Goal: Information Seeking & Learning: Learn about a topic

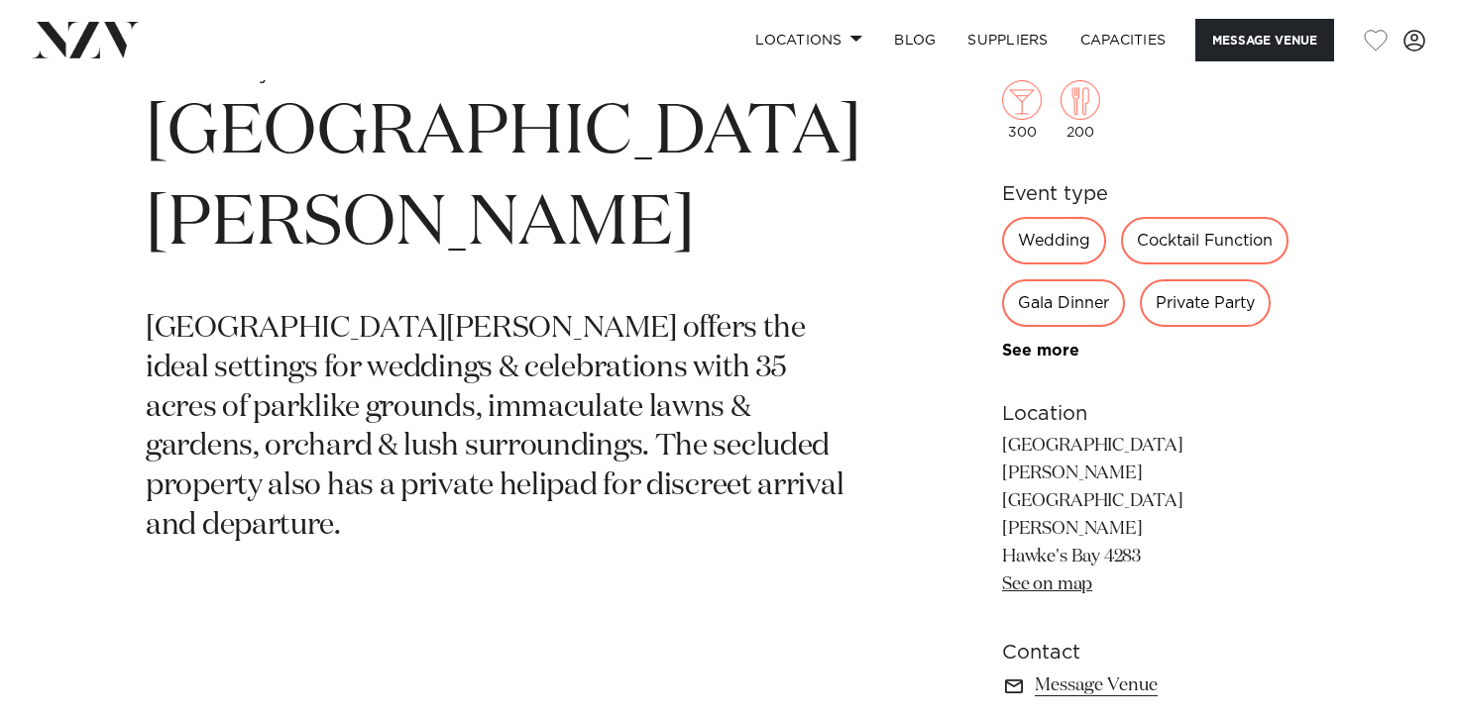
scroll to position [621, 0]
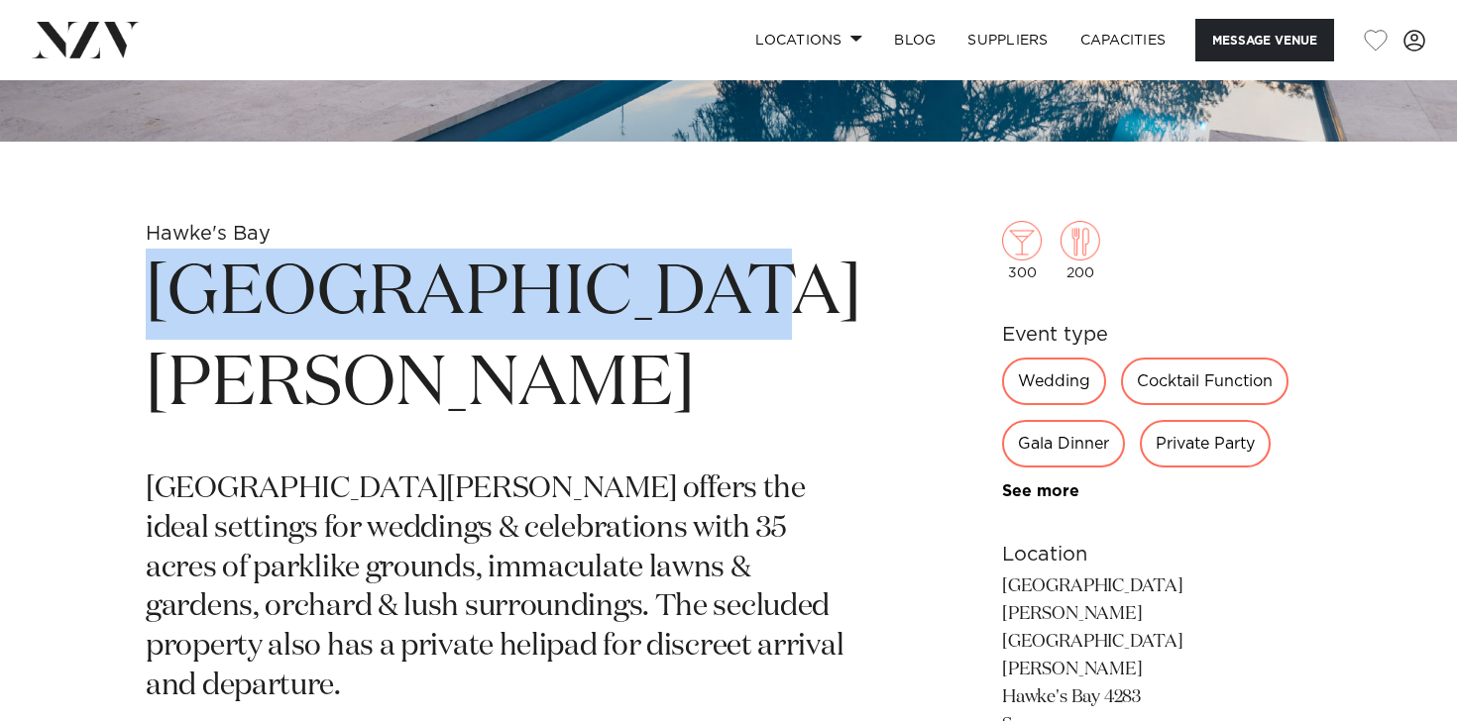
drag, startPoint x: 625, startPoint y: 290, endPoint x: 166, endPoint y: 305, distance: 459.0
click at [166, 305] on h1 "[GEOGRAPHIC_DATA][PERSON_NAME]" at bounding box center [503, 340] width 715 height 182
copy h1 "[GEOGRAPHIC_DATA][PERSON_NAME]"
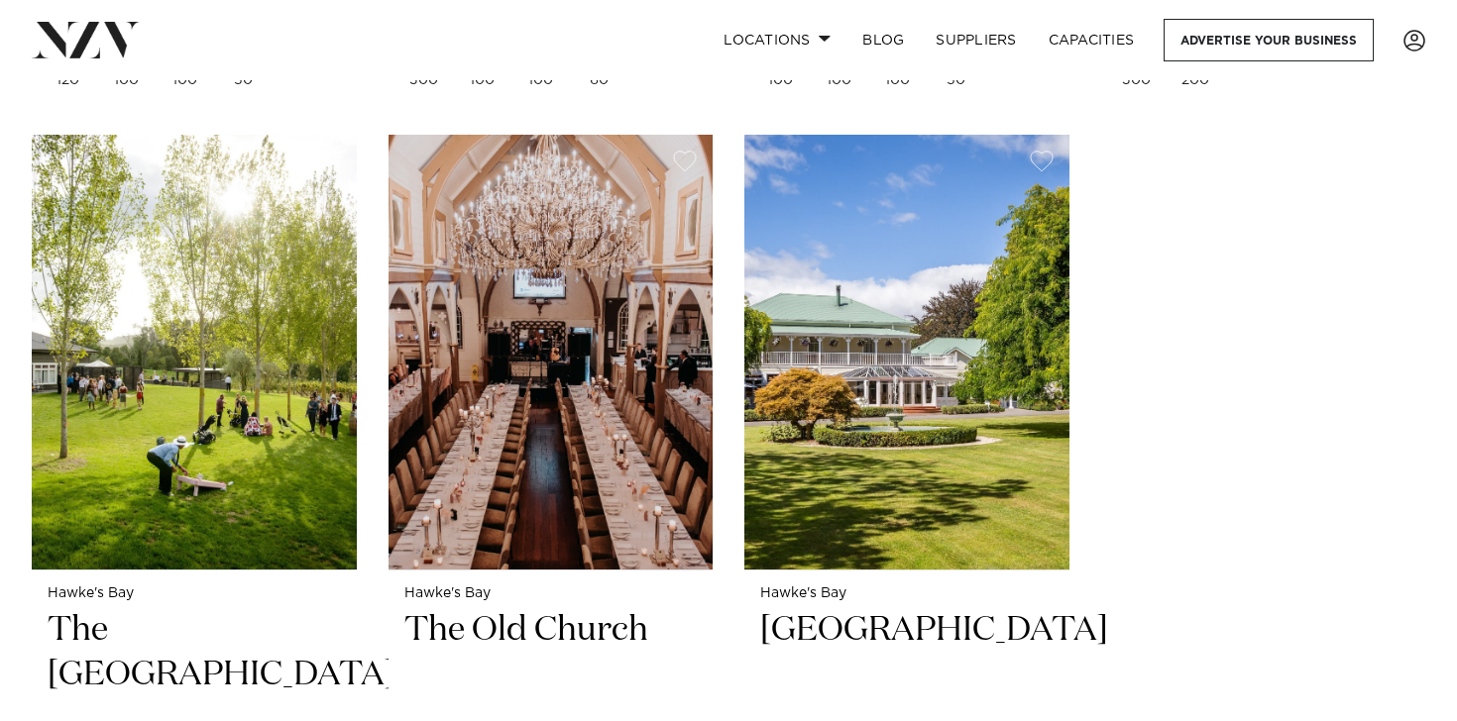
scroll to position [3309, 0]
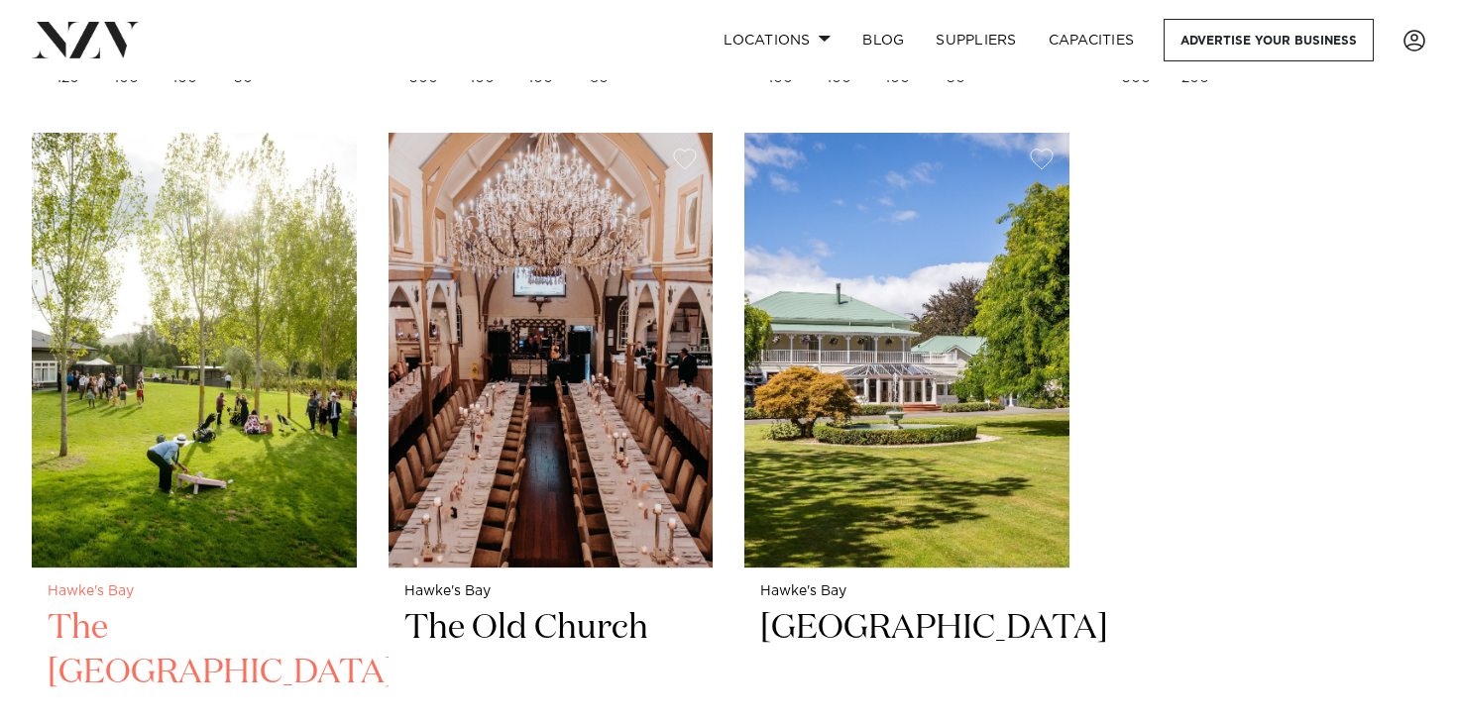
click at [228, 438] on img at bounding box center [194, 350] width 325 height 435
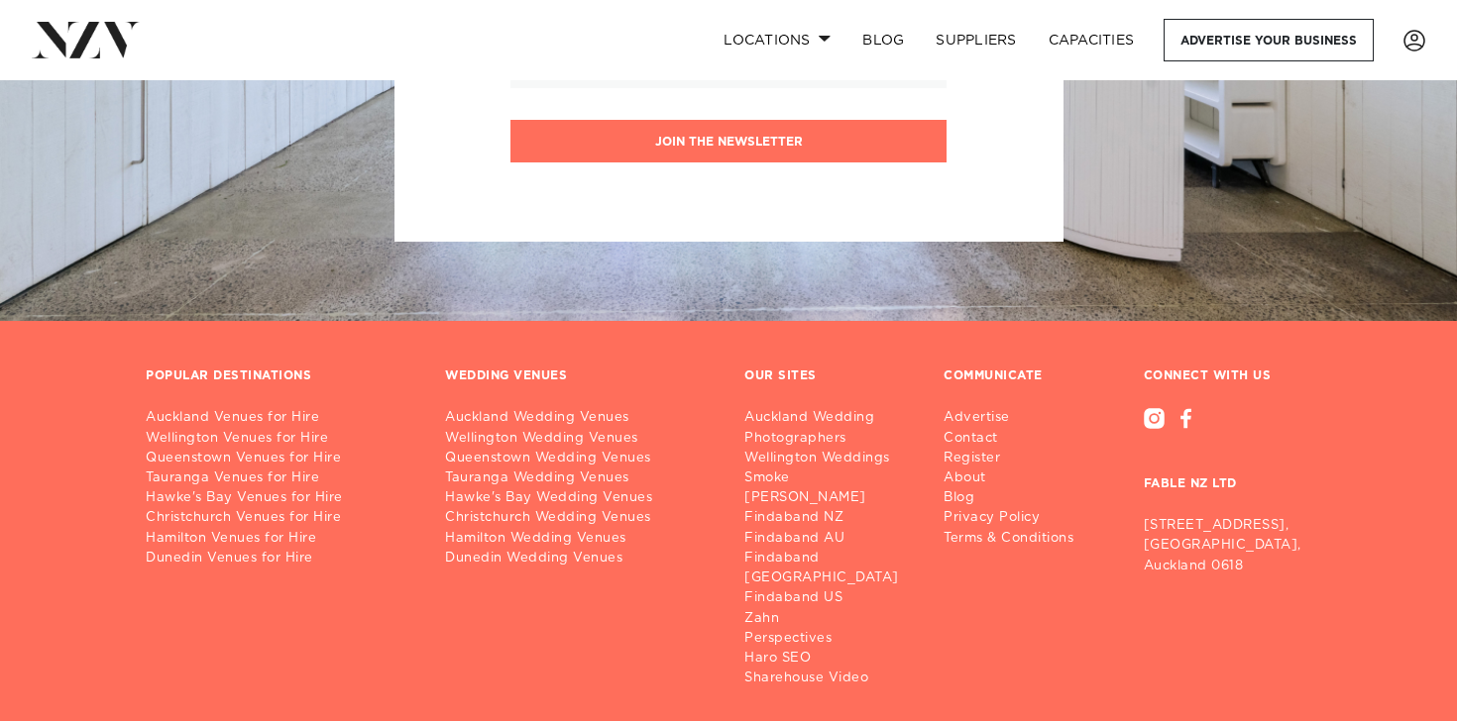
scroll to position [4780, 0]
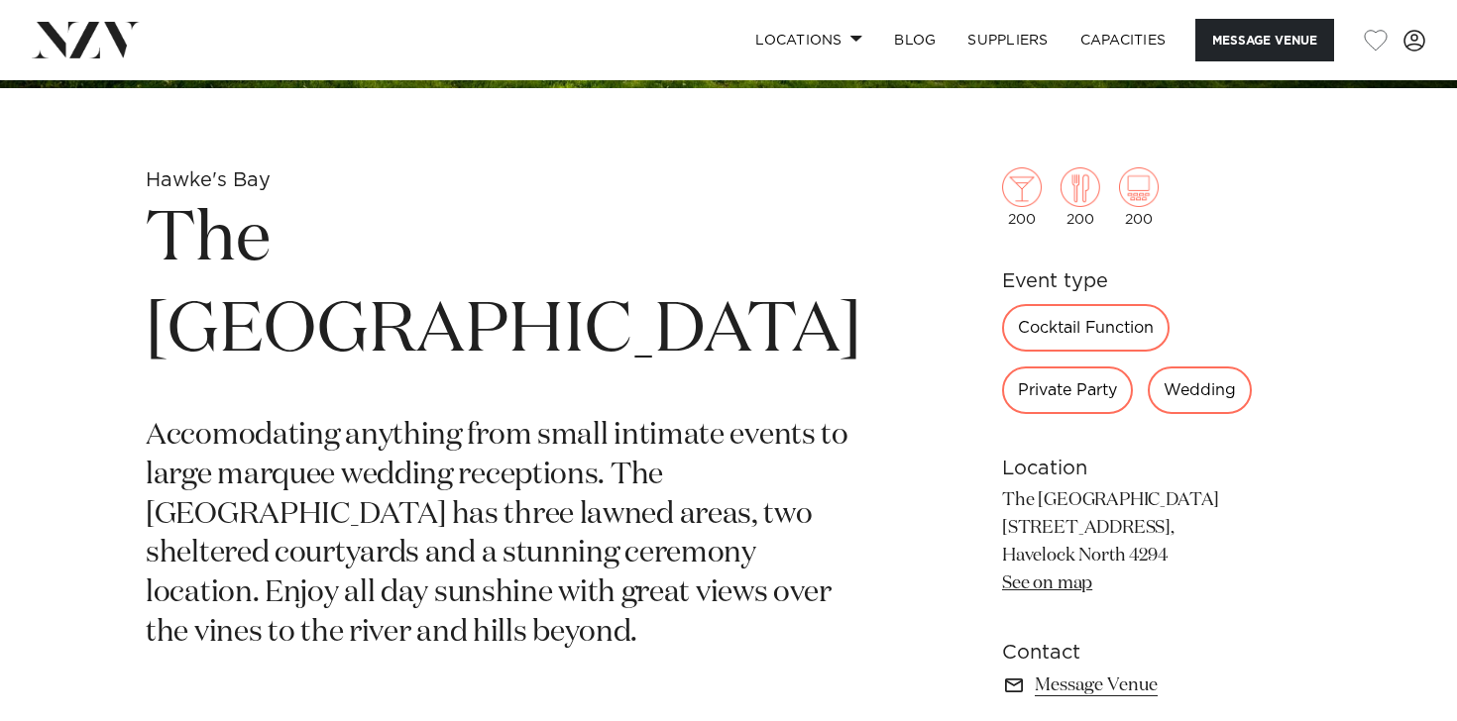
scroll to position [679, 0]
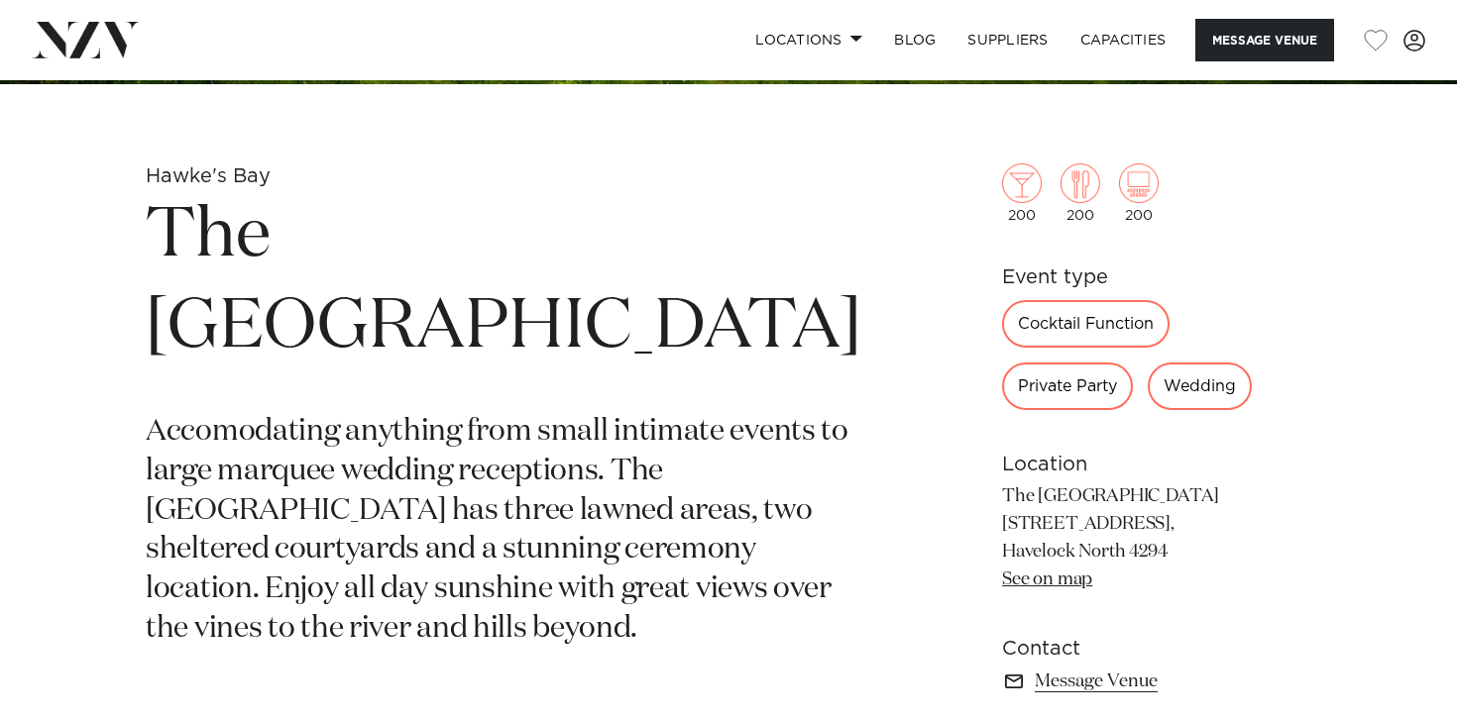
click at [585, 240] on h1 "The River House" at bounding box center [503, 282] width 715 height 182
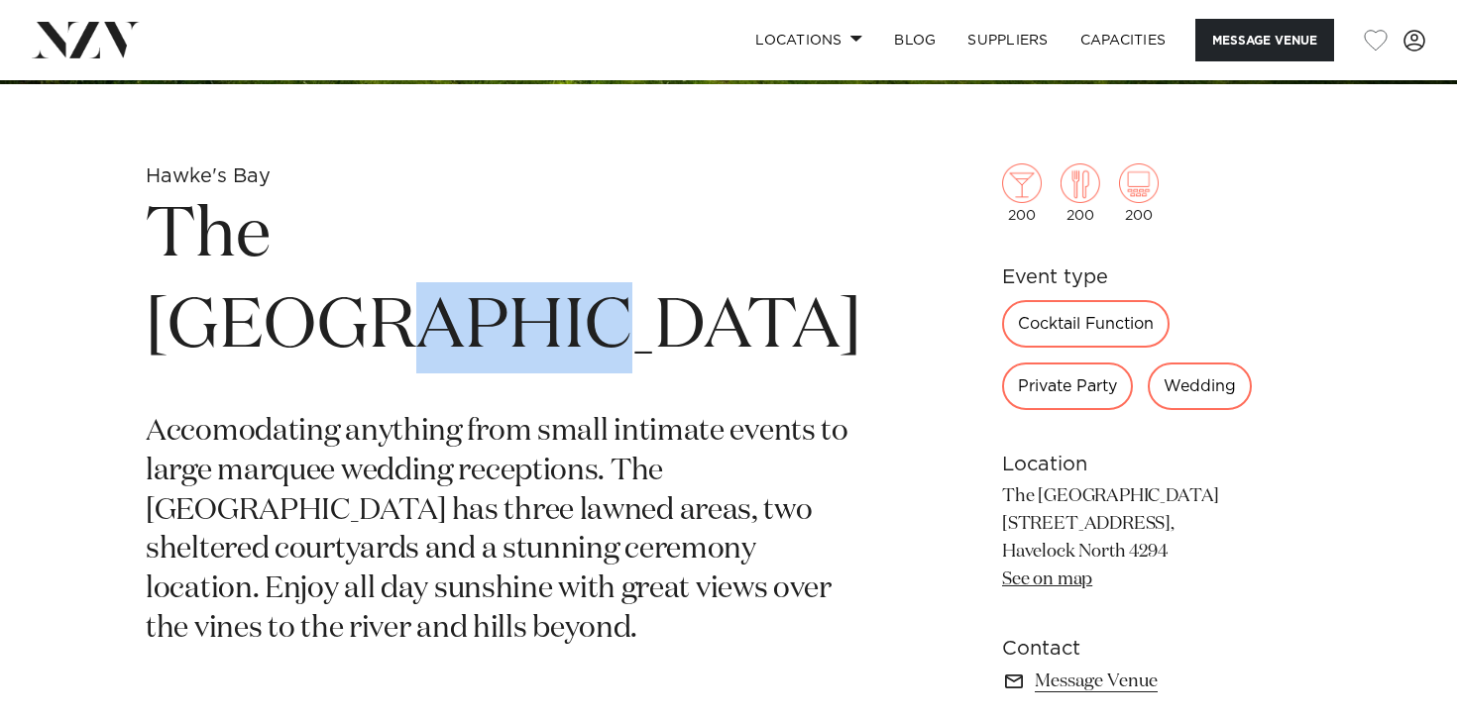
click at [585, 240] on h1 "The [GEOGRAPHIC_DATA]" at bounding box center [503, 282] width 715 height 182
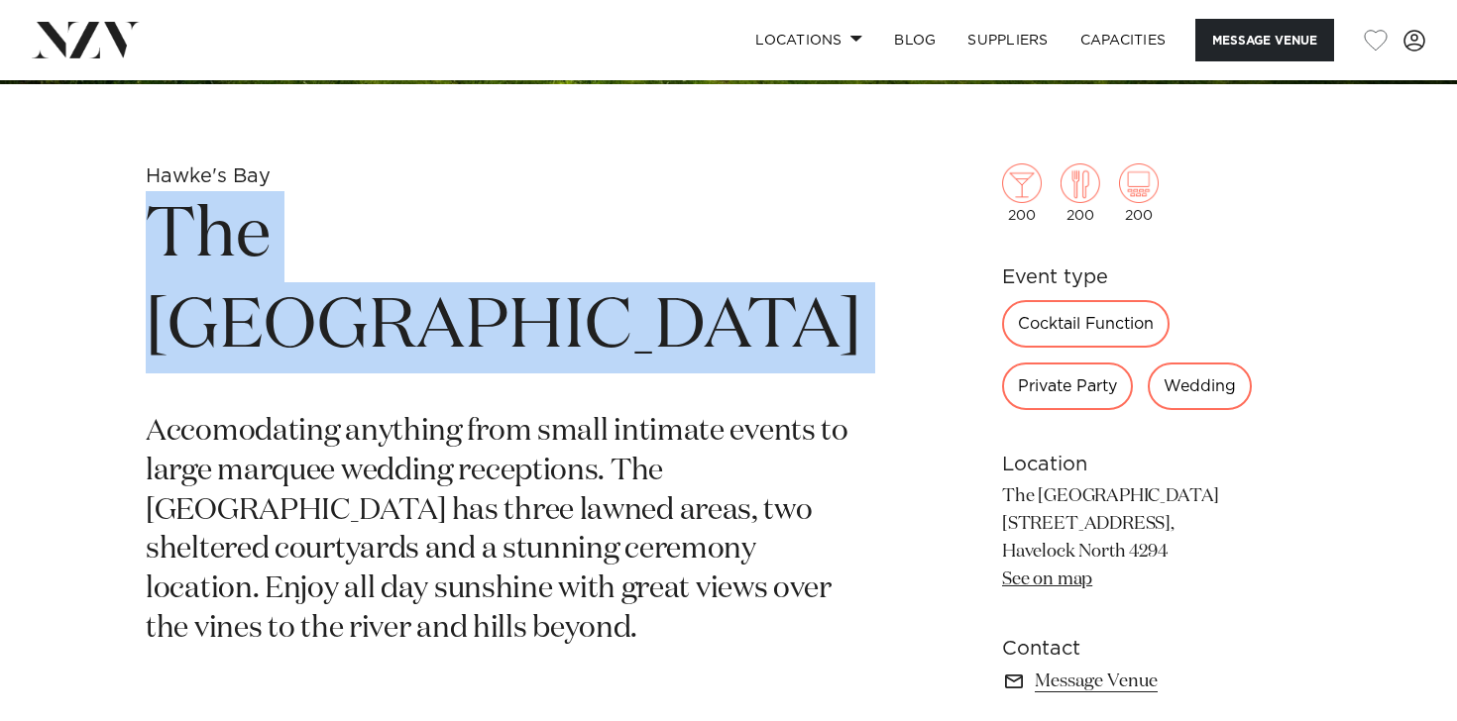
click at [585, 240] on h1 "The [GEOGRAPHIC_DATA]" at bounding box center [503, 282] width 715 height 182
copy section "The [GEOGRAPHIC_DATA]"
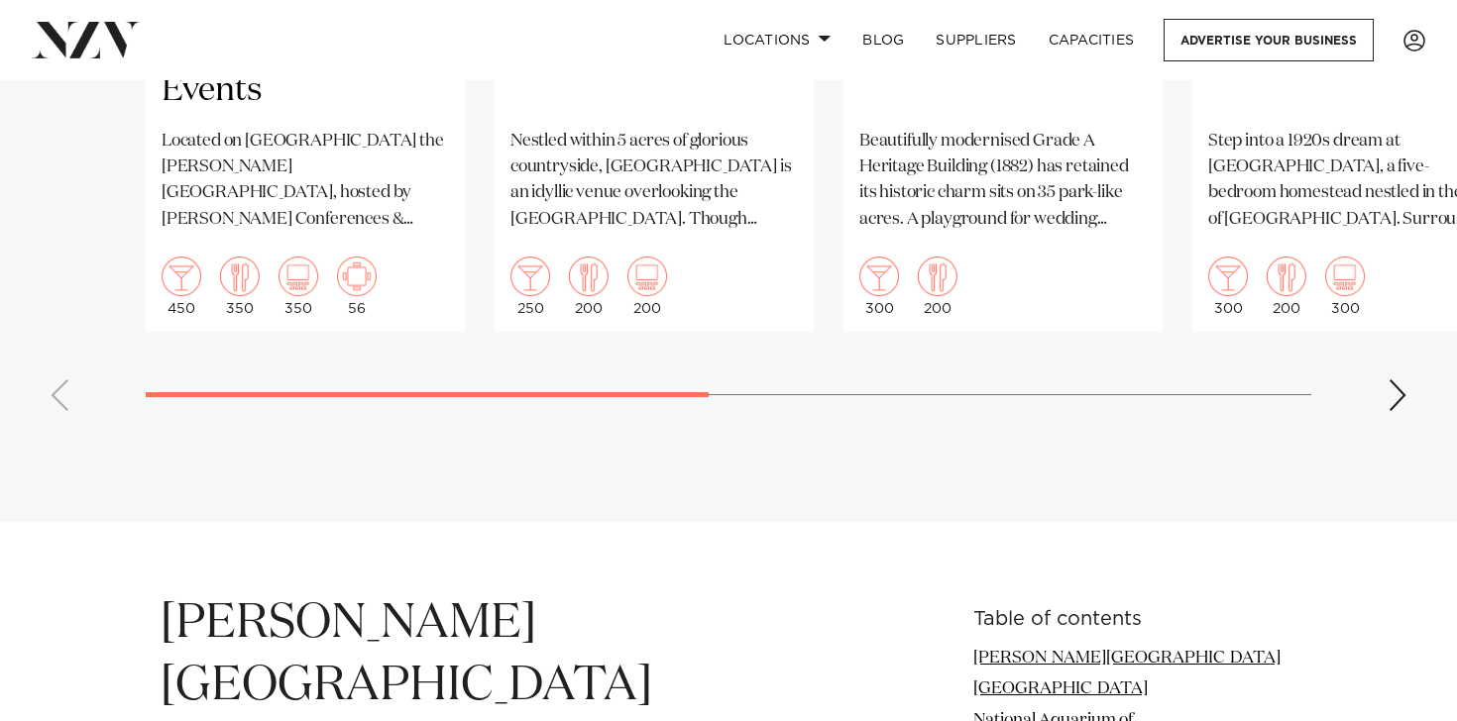
scroll to position [1972, 0]
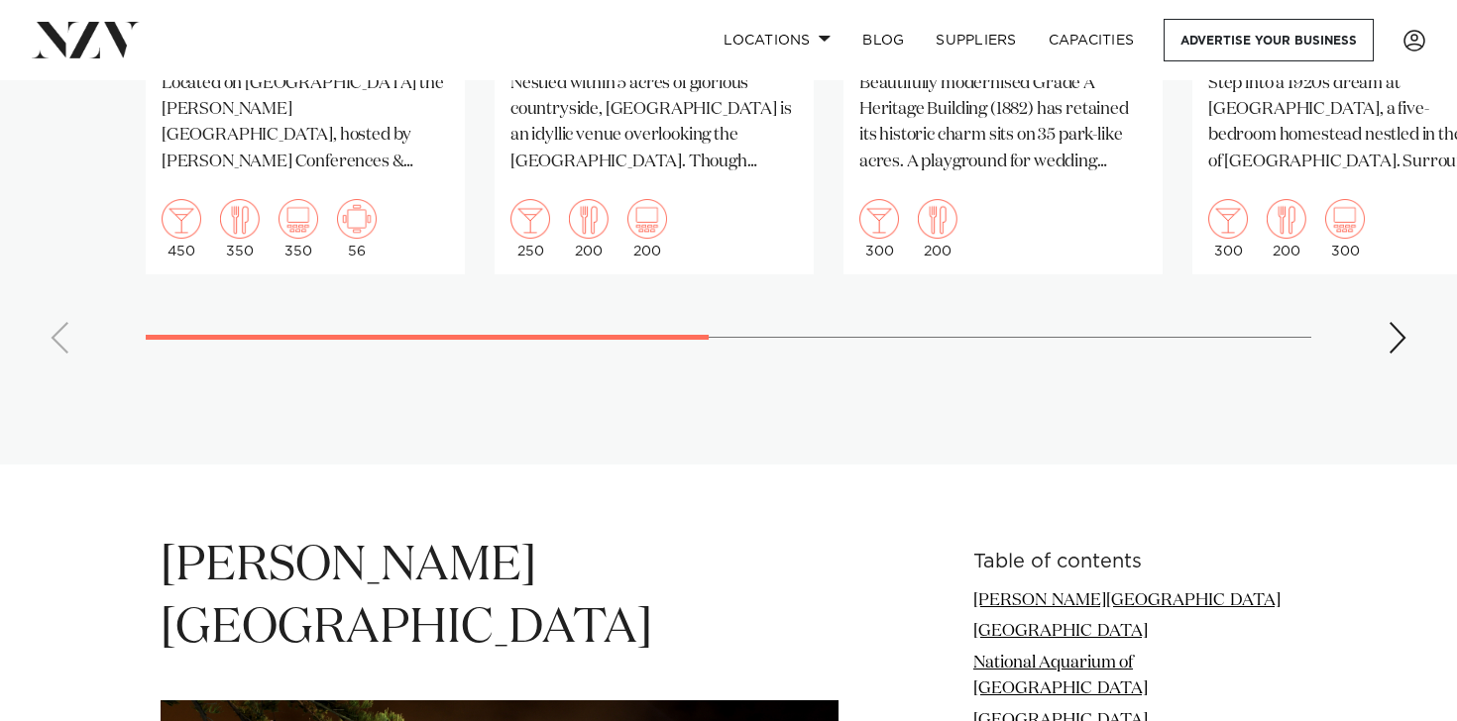
click at [1393, 345] on div "Next slide" at bounding box center [1397, 338] width 20 height 32
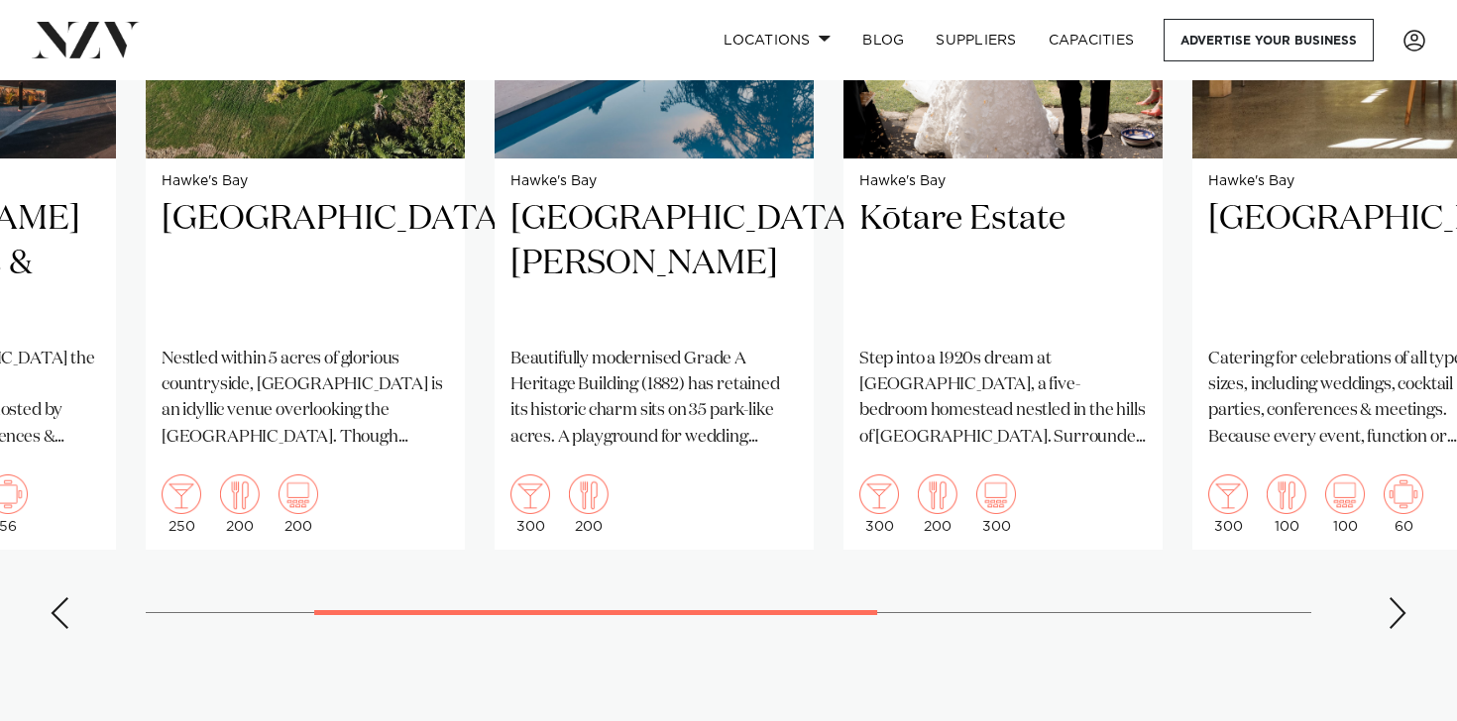
scroll to position [1680, 0]
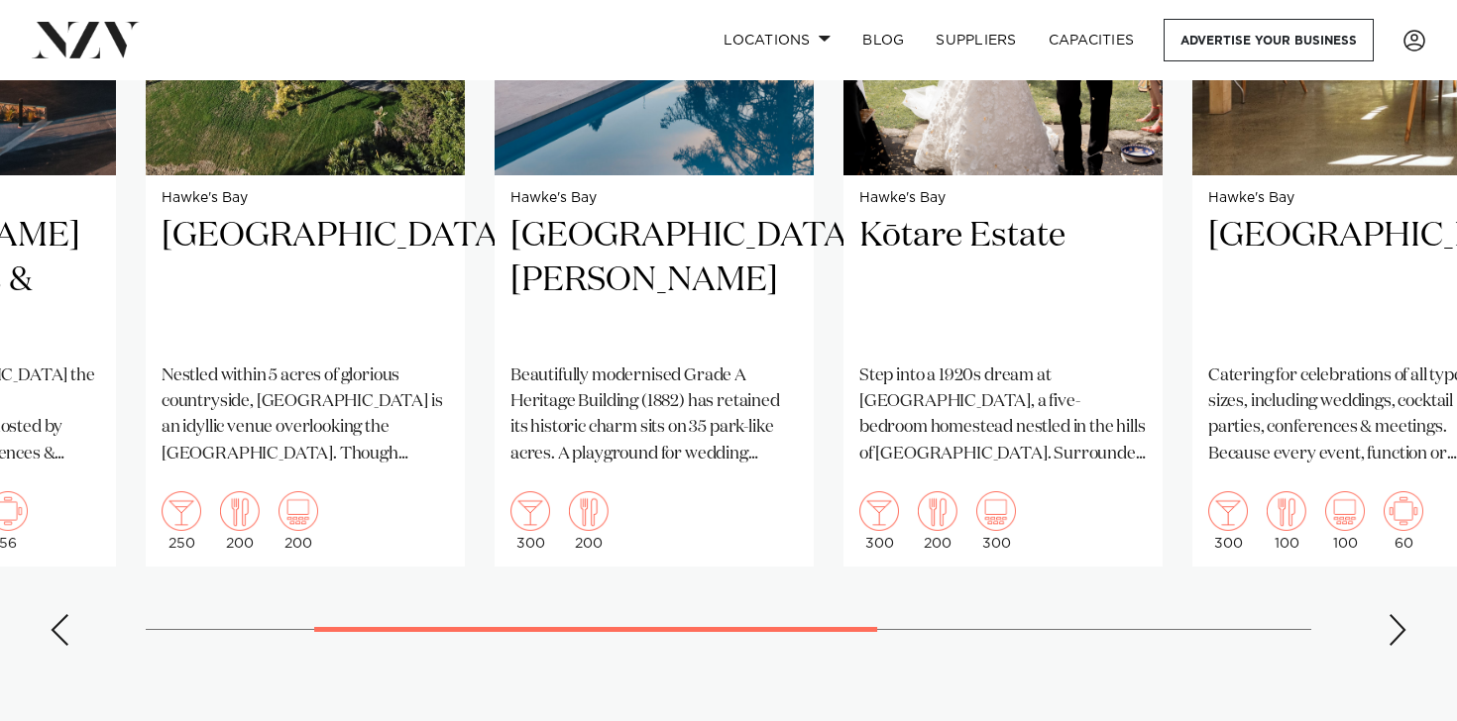
click at [1398, 632] on div "Next slide" at bounding box center [1397, 630] width 20 height 32
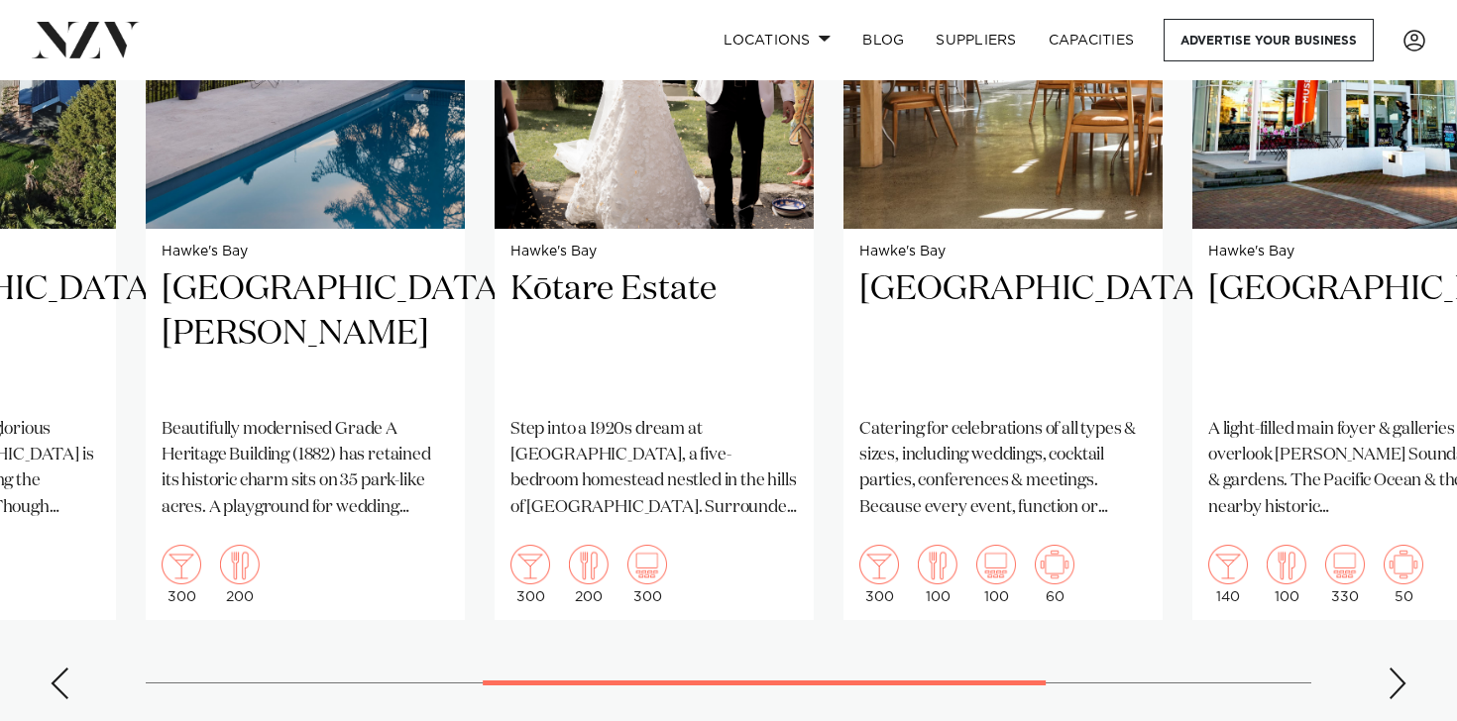
scroll to position [1638, 0]
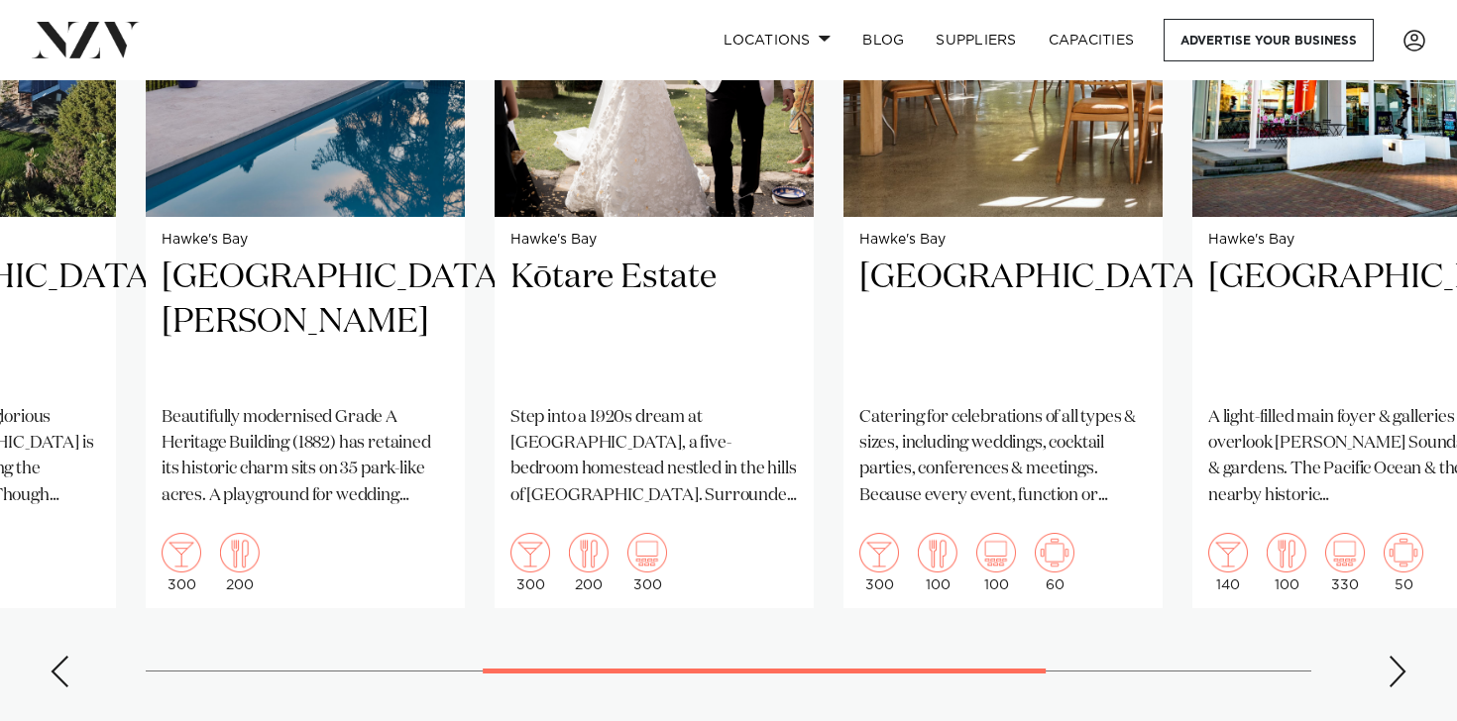
click at [1397, 679] on div "Next slide" at bounding box center [1397, 672] width 20 height 32
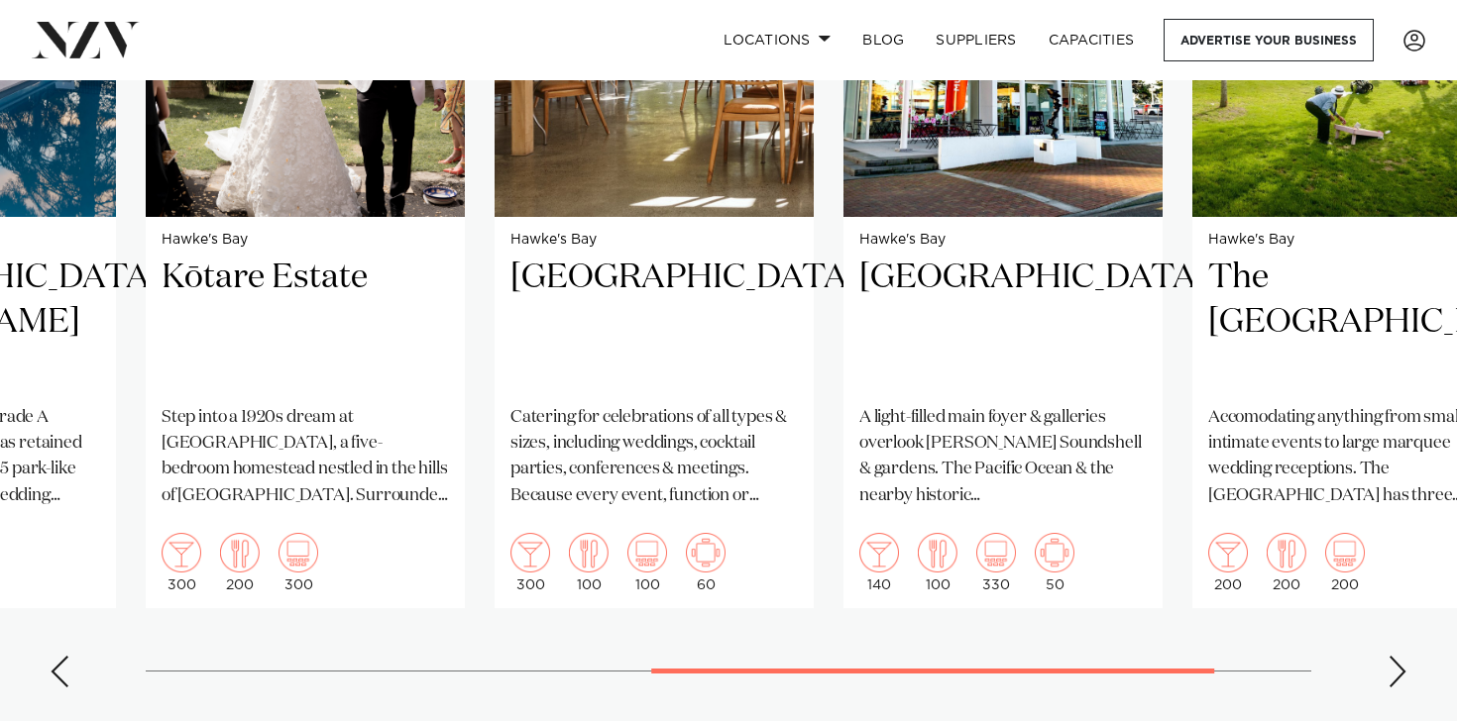
click at [1397, 679] on div "Next slide" at bounding box center [1397, 672] width 20 height 32
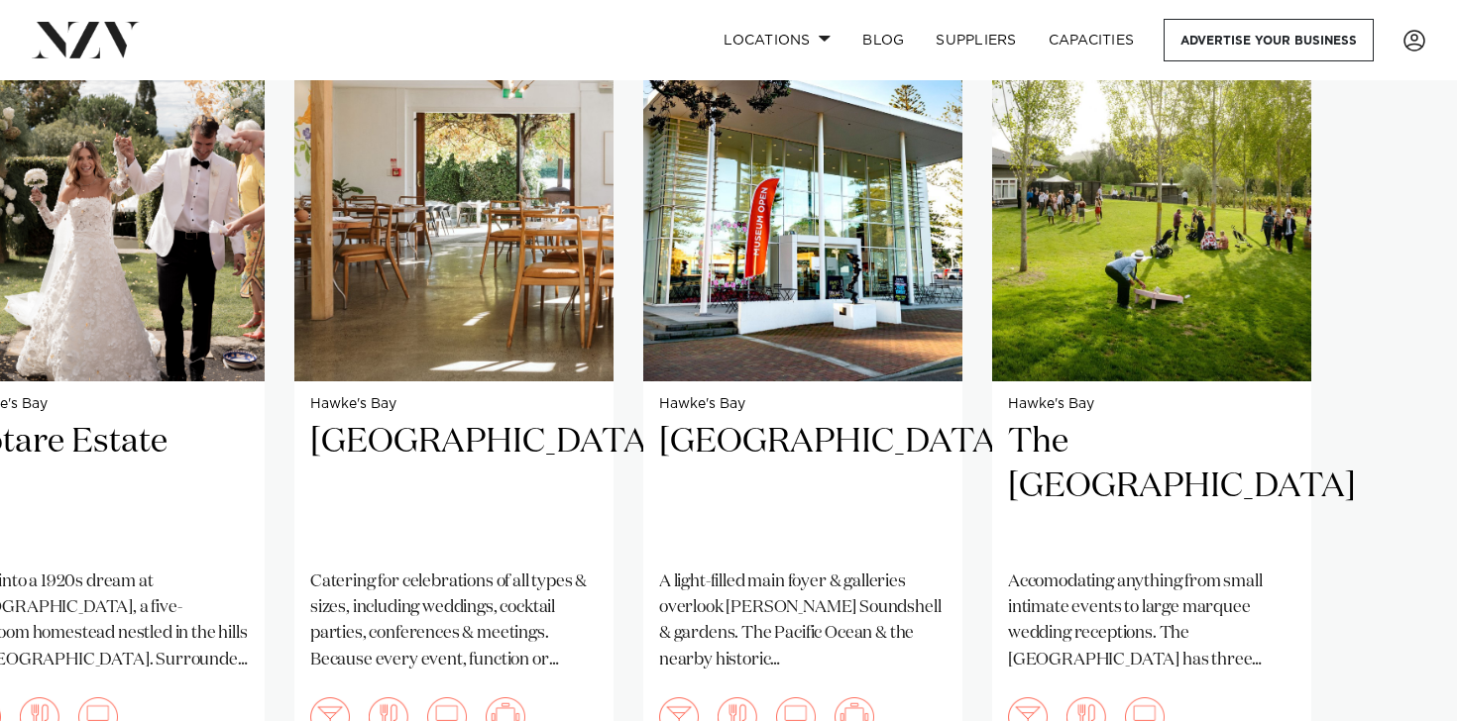
scroll to position [1471, 0]
